Goal: Book appointment/travel/reservation

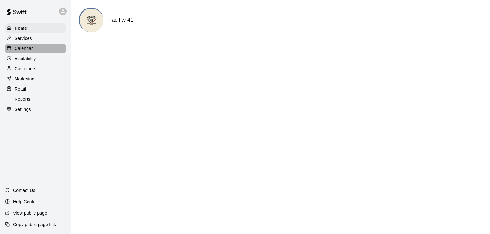
click at [23, 45] on div "Calendar" at bounding box center [35, 48] width 61 height 9
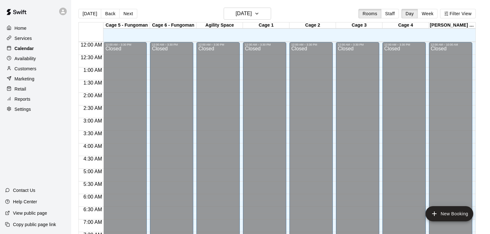
scroll to position [389, 0]
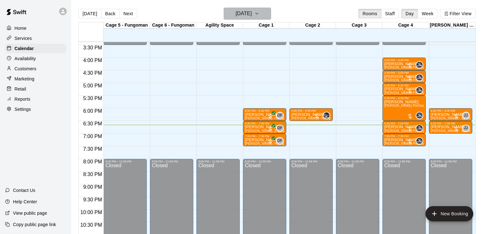
click at [251, 16] on h6 "[DATE]" at bounding box center [244, 13] width 16 height 9
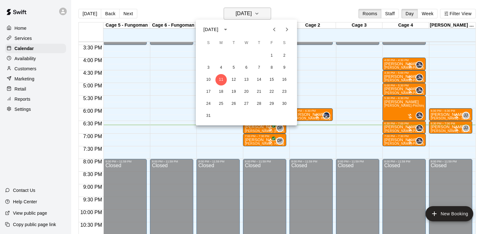
click at [251, 16] on div at bounding box center [245, 117] width 490 height 234
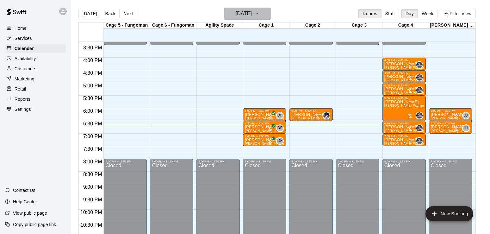
click at [251, 16] on h6 "[DATE]" at bounding box center [244, 13] width 16 height 9
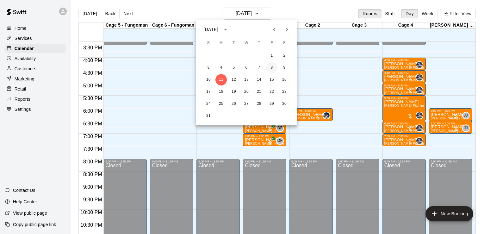
click at [272, 68] on button "8" at bounding box center [271, 67] width 11 height 11
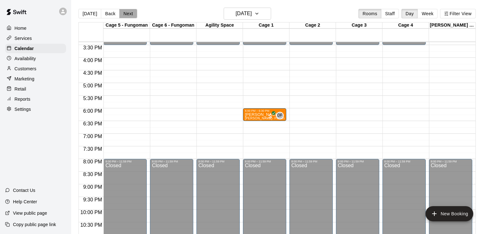
click at [125, 13] on button "Next" at bounding box center [128, 13] width 18 height 9
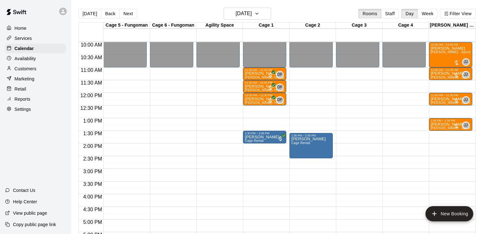
scroll to position [250, 0]
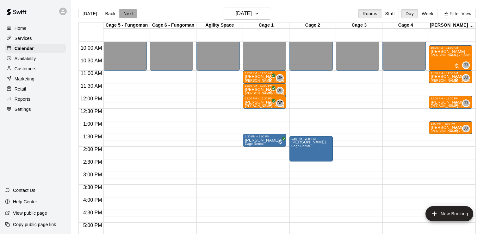
click at [130, 12] on button "Next" at bounding box center [128, 13] width 18 height 9
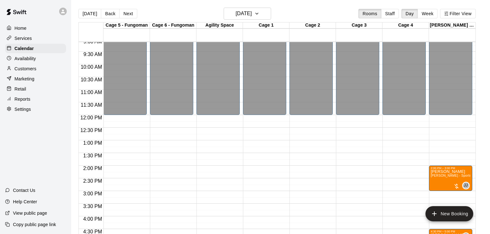
scroll to position [230, 0]
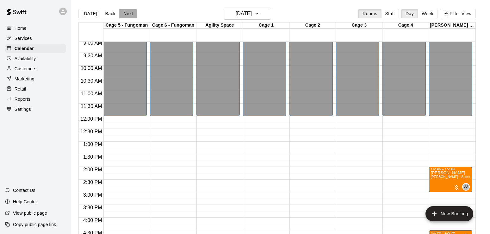
click at [127, 14] on button "Next" at bounding box center [128, 13] width 18 height 9
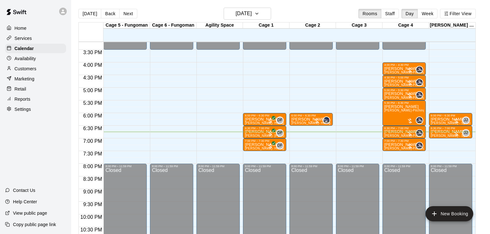
scroll to position [409, 0]
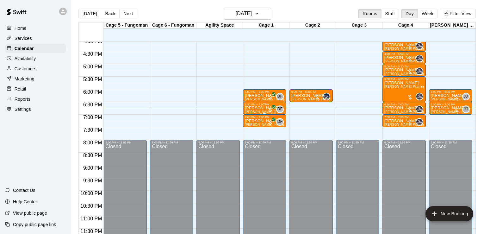
click at [254, 111] on span "[PERSON_NAME]- [PERSON_NAME] (30 min)" at bounding box center [280, 111] width 70 height 3
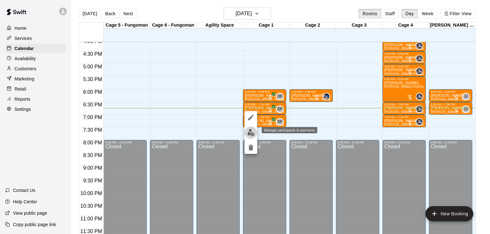
click at [252, 130] on img "edit" at bounding box center [250, 132] width 7 height 7
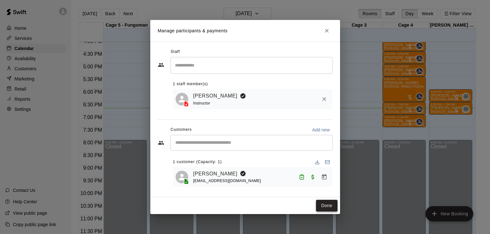
click at [324, 204] on button "Done" at bounding box center [326, 205] width 21 height 12
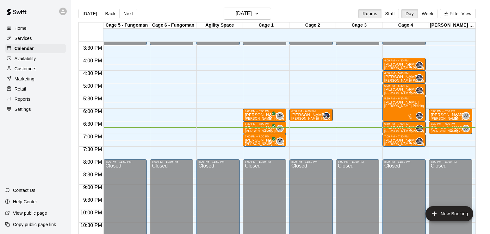
scroll to position [369, 0]
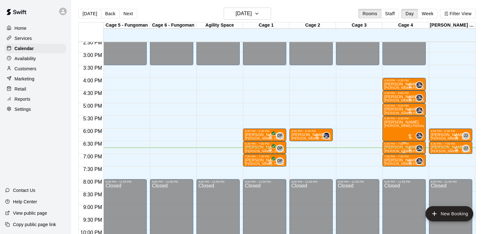
click at [395, 147] on p "[PERSON_NAME]" at bounding box center [404, 147] width 40 height 0
click at [389, 172] on img "edit" at bounding box center [390, 169] width 7 height 7
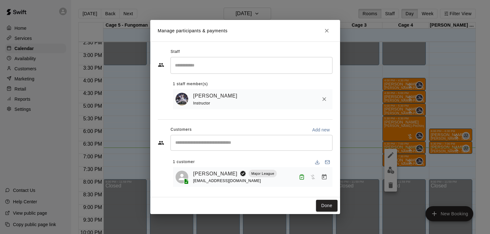
click at [330, 199] on div "Done" at bounding box center [245, 205] width 190 height 17
click at [328, 204] on button "Done" at bounding box center [326, 205] width 21 height 12
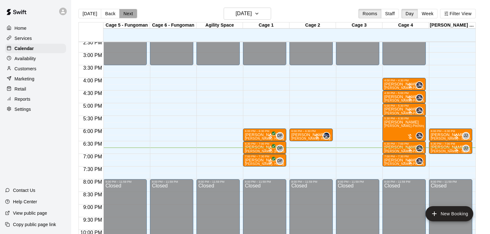
click at [125, 12] on button "Next" at bounding box center [128, 13] width 18 height 9
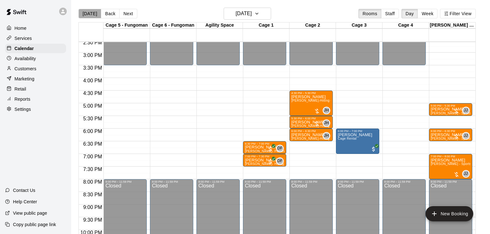
click at [94, 13] on button "[DATE]" at bounding box center [89, 13] width 23 height 9
